Goal: Information Seeking & Learning: Learn about a topic

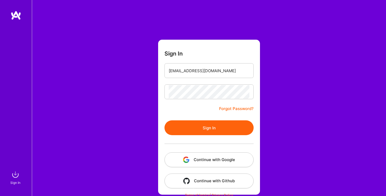
click at [210, 131] on button "Sign In" at bounding box center [208, 128] width 89 height 15
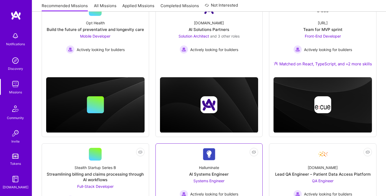
scroll to position [82, 0]
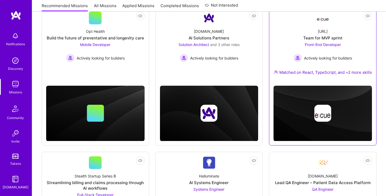
click at [314, 31] on div "[URL] Team for MVP sprint Front-End Developer Actively looking for builders Mat…" at bounding box center [322, 52] width 98 height 57
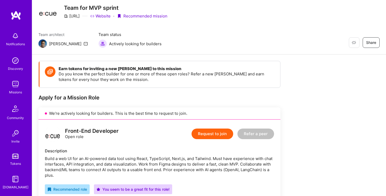
scroll to position [61, 0]
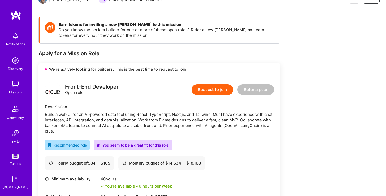
click at [63, 120] on div "Build a web UI for an AI-powered data tool using React, TypeScript, Next.js, an…" at bounding box center [159, 123] width 229 height 22
drag, startPoint x: 63, startPoint y: 120, endPoint x: 141, endPoint y: 122, distance: 78.2
click at [141, 122] on div "Build a web UI for an AI-powered data tool using React, TypeScript, Next.js, an…" at bounding box center [159, 123] width 229 height 22
click at [162, 120] on div "Build a web UI for an AI-powered data tool using React, TypeScript, Next.js, an…" at bounding box center [159, 123] width 229 height 22
drag, startPoint x: 162, startPoint y: 120, endPoint x: 212, endPoint y: 119, distance: 49.3
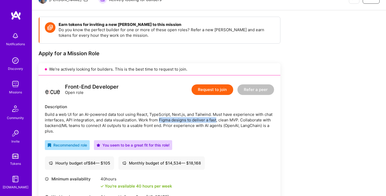
click at [212, 119] on div "Build a web UI for an AI-powered data tool using React, TypeScript, Next.js, an…" at bounding box center [159, 123] width 229 height 22
click at [129, 126] on div "Build a web UI for an AI-powered data tool using React, TypeScript, Next.js, an…" at bounding box center [159, 123] width 229 height 22
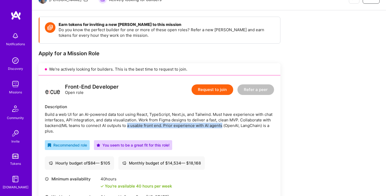
drag, startPoint x: 129, startPoint y: 126, endPoint x: 217, endPoint y: 128, distance: 87.5
click at [217, 128] on div "Build a web UI for an AI-powered data tool using React, TypeScript, Next.js, an…" at bounding box center [159, 123] width 229 height 22
drag, startPoint x: 217, startPoint y: 128, endPoint x: 179, endPoint y: 127, distance: 37.4
click at [179, 127] on div "Build a web UI for an AI-powered data tool using React, TypeScript, Next.js, an…" at bounding box center [159, 123] width 229 height 22
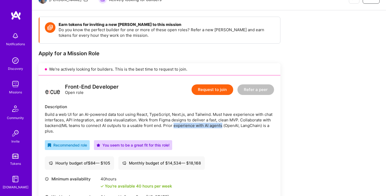
click at [179, 127] on div "Build a web UI for an AI-powered data tool using React, TypeScript, Next.js, an…" at bounding box center [159, 123] width 229 height 22
drag, startPoint x: 179, startPoint y: 127, endPoint x: 236, endPoint y: 125, distance: 56.5
click at [236, 125] on div "Build a web UI for an AI-powered data tool using React, TypeScript, Next.js, an…" at bounding box center [159, 123] width 229 height 22
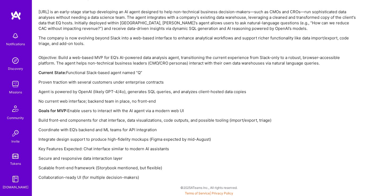
scroll to position [346, 0]
